Goal: Go to known website: Go to known website

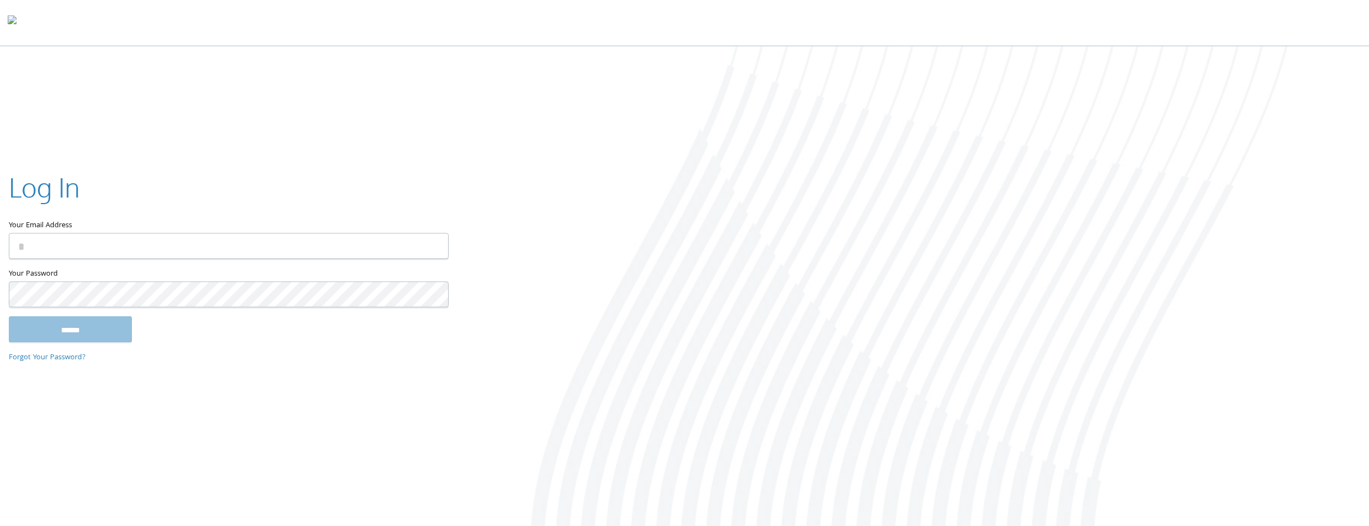
click at [808, 266] on div at bounding box center [912, 287] width 913 height 482
click at [196, 459] on div "Log In Your Email Address Your Password This field is required ****** Forgot Yo…" at bounding box center [684, 287] width 1369 height 482
